Goal: Download file/media

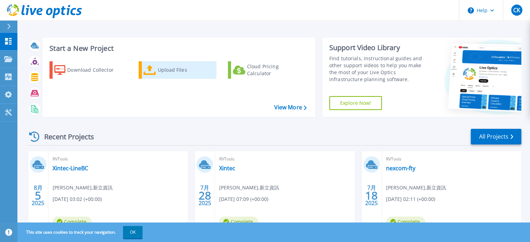
click at [162, 69] on div "Upload Files" at bounding box center [186, 70] width 56 height 14
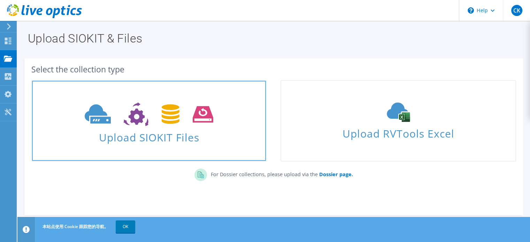
click at [179, 125] on icon at bounding box center [149, 114] width 128 height 24
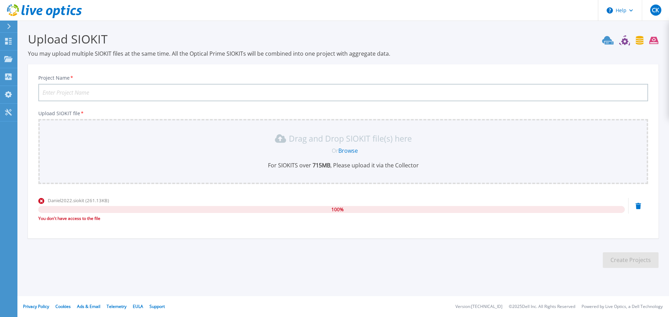
click at [5, 25] on button at bounding box center [8, 27] width 17 height 12
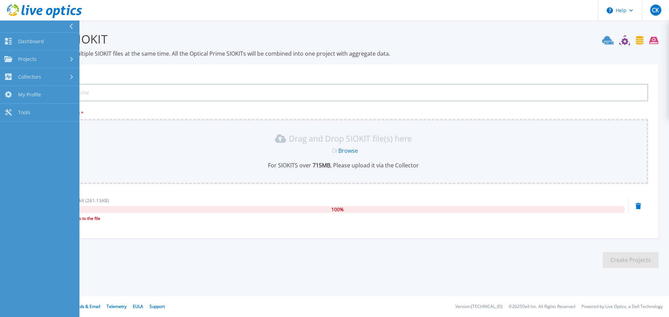
click at [11, 13] on icon at bounding box center [44, 11] width 75 height 14
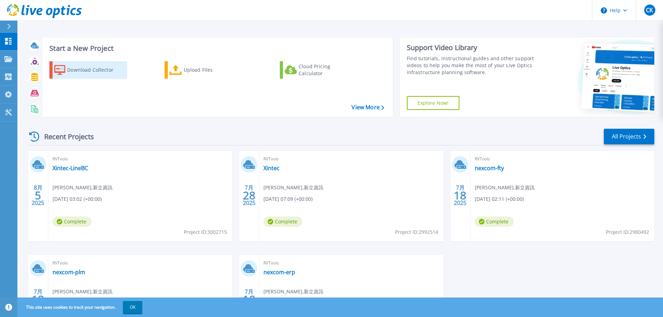
click at [101, 74] on div "Download Collector" at bounding box center [95, 70] width 56 height 14
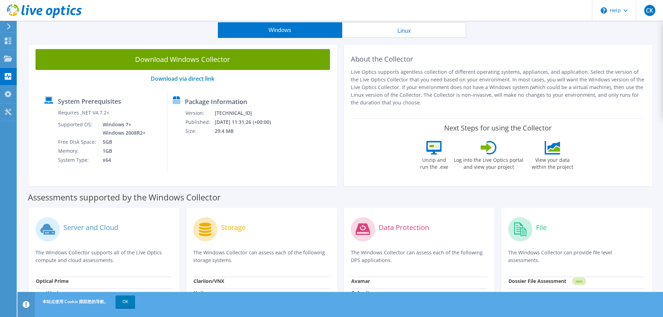
scroll to position [35, 0]
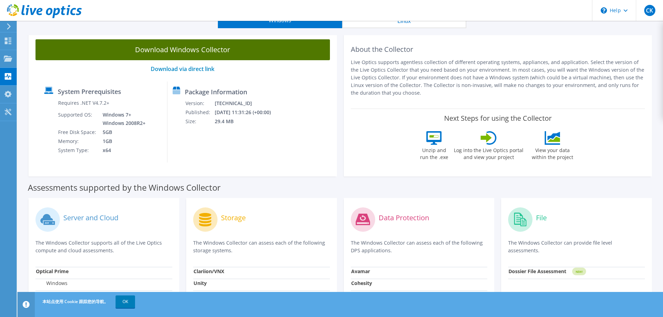
click at [148, 53] on link "Download Windows Collector" at bounding box center [183, 49] width 295 height 21
